Goal: Download file/media

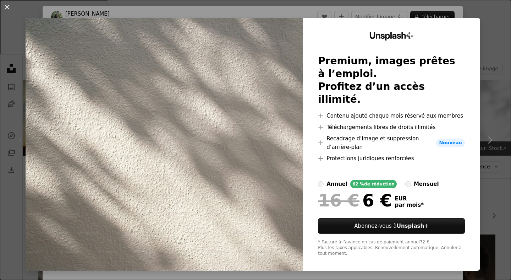
click at [481, 14] on div "An X shape Unsplash+ Premium, images prêtes à l’emploi. Profitez d’un accès ill…" at bounding box center [255, 140] width 511 height 280
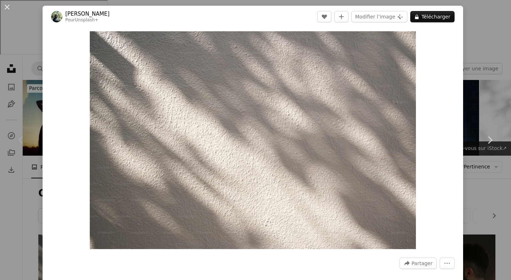
click at [488, 49] on div "An X shape Chevron left Chevron right [PERSON_NAME] Pour Unsplash+ A heart A pl…" at bounding box center [255, 140] width 511 height 280
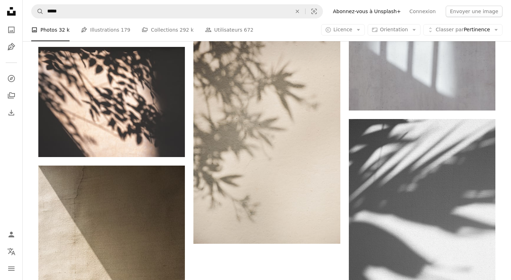
scroll to position [1079, 0]
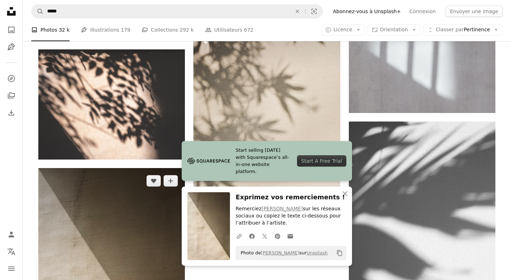
scroll to position [1230, 0]
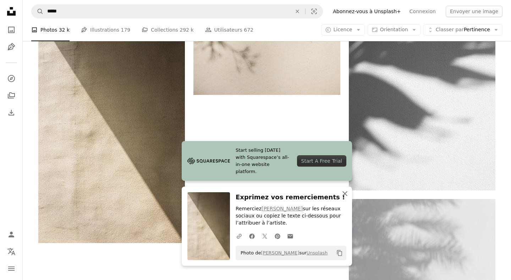
click at [344, 192] on icon "button" at bounding box center [344, 193] width 5 height 5
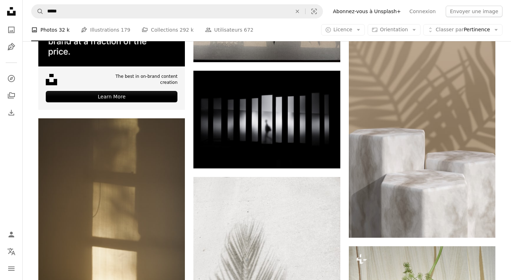
scroll to position [1790, 0]
